Goal: Transaction & Acquisition: Purchase product/service

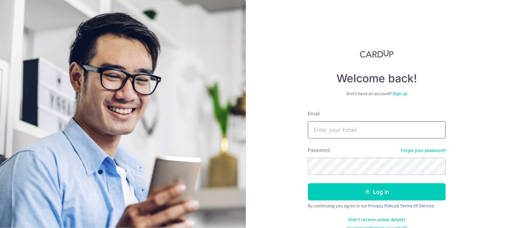
click at [380, 130] on input "Email" at bounding box center [377, 129] width 138 height 17
type input "[EMAIL_ADDRESS][DOMAIN_NAME]"
click at [308, 183] on button "Log in" at bounding box center [377, 191] width 138 height 17
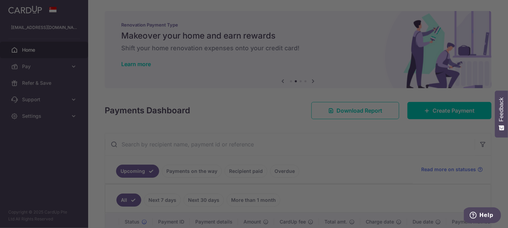
click at [355, 148] on div at bounding box center [256, 115] width 513 height 230
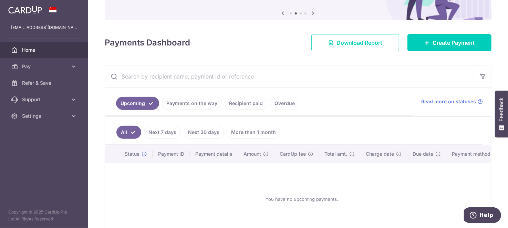
scroll to position [68, 0]
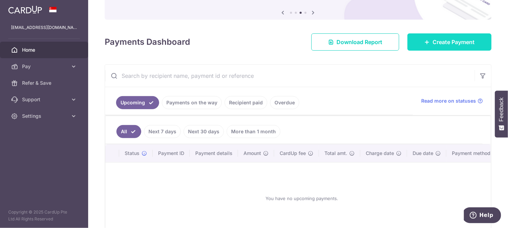
click at [424, 40] on icon at bounding box center [427, 42] width 6 height 6
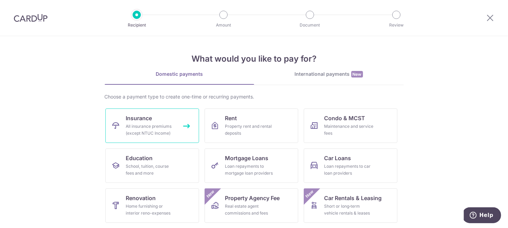
click at [159, 125] on div "All insurance premiums (except NTUC Income)" at bounding box center [151, 130] width 50 height 14
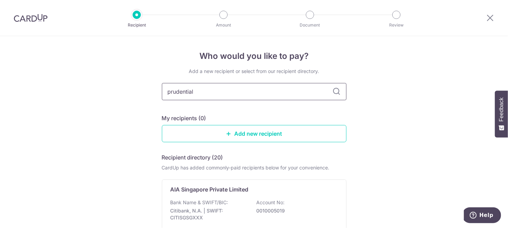
type input "prudential"
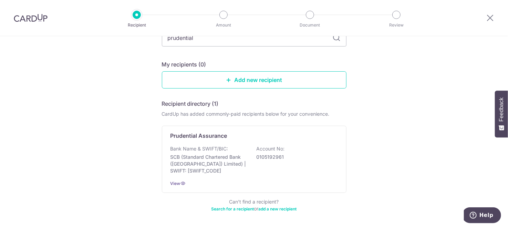
scroll to position [54, 0]
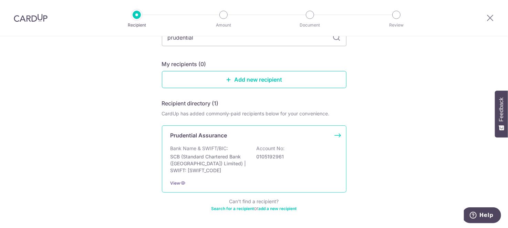
click at [295, 152] on div "Bank Name & SWIFT/BIC: SCB (Standard Chartered Bank (Singapore) Limited) | SWIF…" at bounding box center [253, 159] width 167 height 29
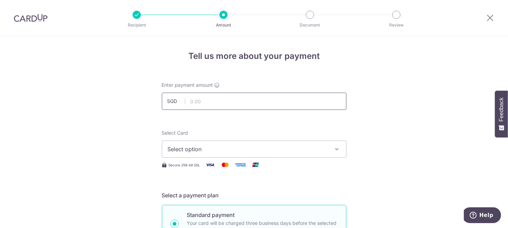
click at [229, 99] on input "text" at bounding box center [254, 101] width 184 height 17
type input "3,109.80"
click at [225, 145] on span "Select option" at bounding box center [248, 149] width 160 height 8
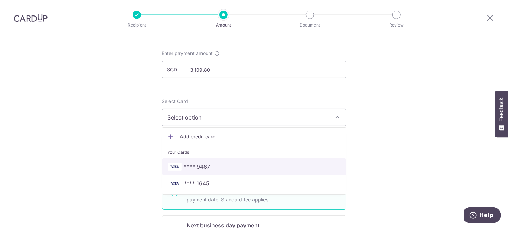
scroll to position [68, 0]
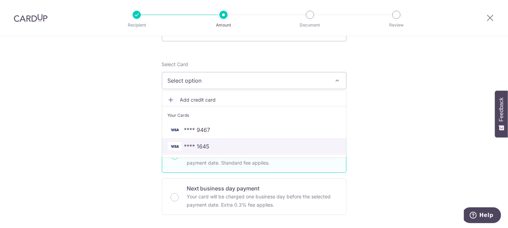
click at [211, 147] on span "**** 1645" at bounding box center [254, 146] width 173 height 8
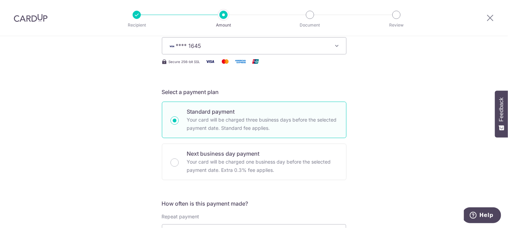
scroll to position [206, 0]
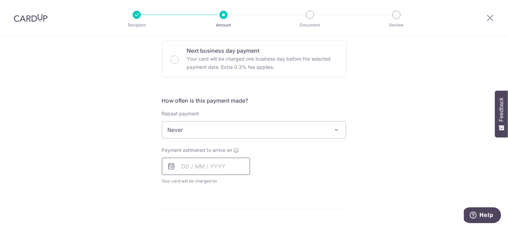
click at [202, 166] on input "text" at bounding box center [206, 166] width 88 height 17
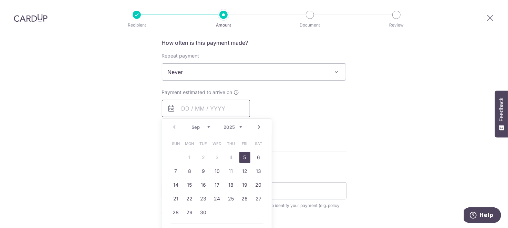
scroll to position [275, 0]
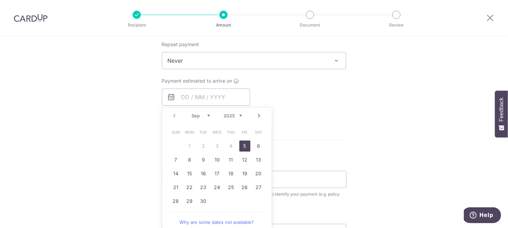
drag, startPoint x: 240, startPoint y: 146, endPoint x: 383, endPoint y: 145, distance: 142.8
click at [240, 146] on link "5" at bounding box center [244, 145] width 11 height 11
type input "05/09/2025"
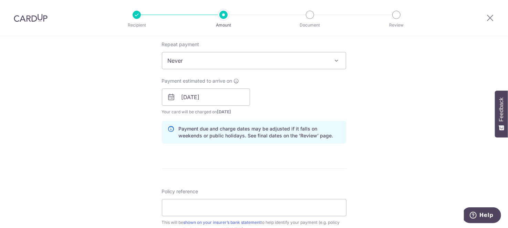
scroll to position [310, 0]
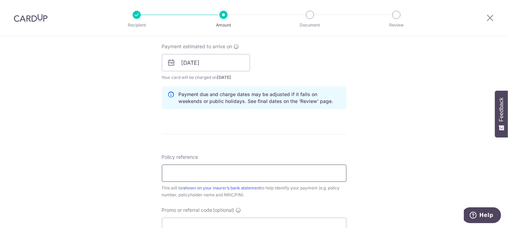
click at [266, 167] on input "Policy reference" at bounding box center [254, 172] width 184 height 17
paste input "A1687933"
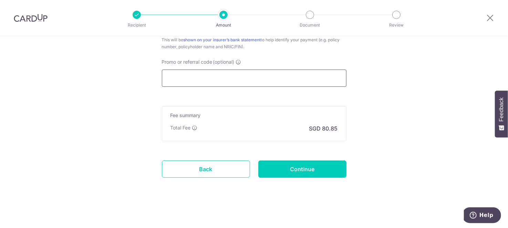
type input "A1687933 Lim Li Jin SharonS8816758I"
click at [303, 79] on input "Promo or referral code (optional)" at bounding box center [254, 78] width 184 height 17
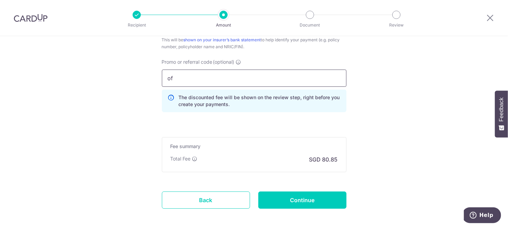
type input "o"
type input "OFF225"
click at [287, 194] on input "Continue" at bounding box center [302, 199] width 88 height 17
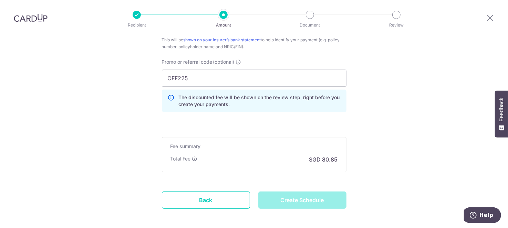
type input "Create Schedule"
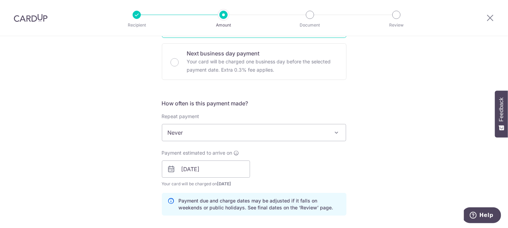
scroll to position [148, 0]
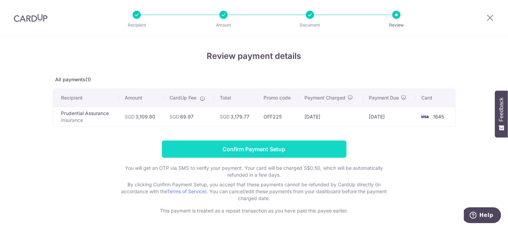
click at [243, 144] on input "Confirm Payment Setup" at bounding box center [254, 148] width 184 height 17
